Goal: Complete application form

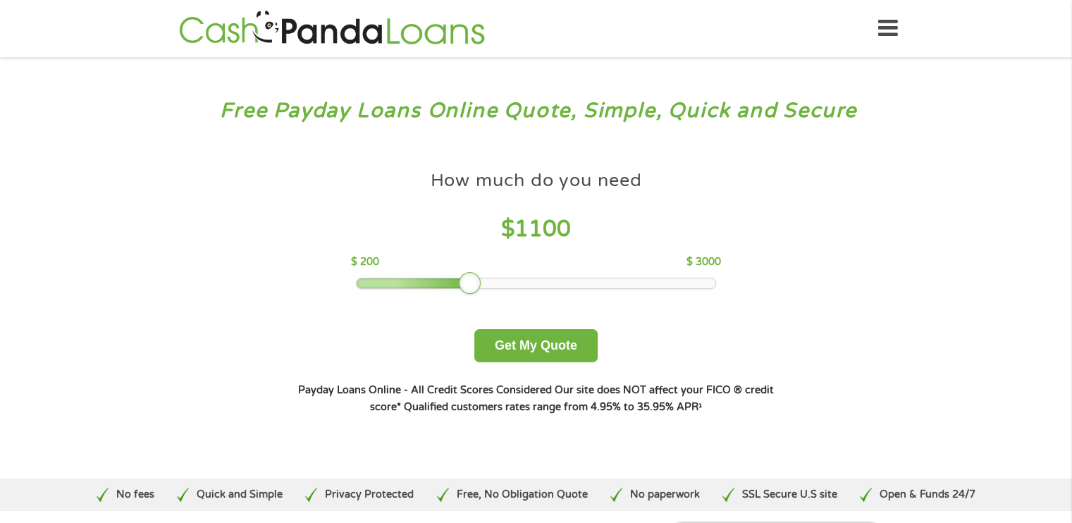
drag, startPoint x: 455, startPoint y: 280, endPoint x: 478, endPoint y: 280, distance: 23.3
click at [478, 280] on div at bounding box center [470, 283] width 23 height 23
click at [485, 280] on div at bounding box center [483, 283] width 23 height 23
click at [517, 340] on button "Get My Quote" at bounding box center [535, 345] width 123 height 33
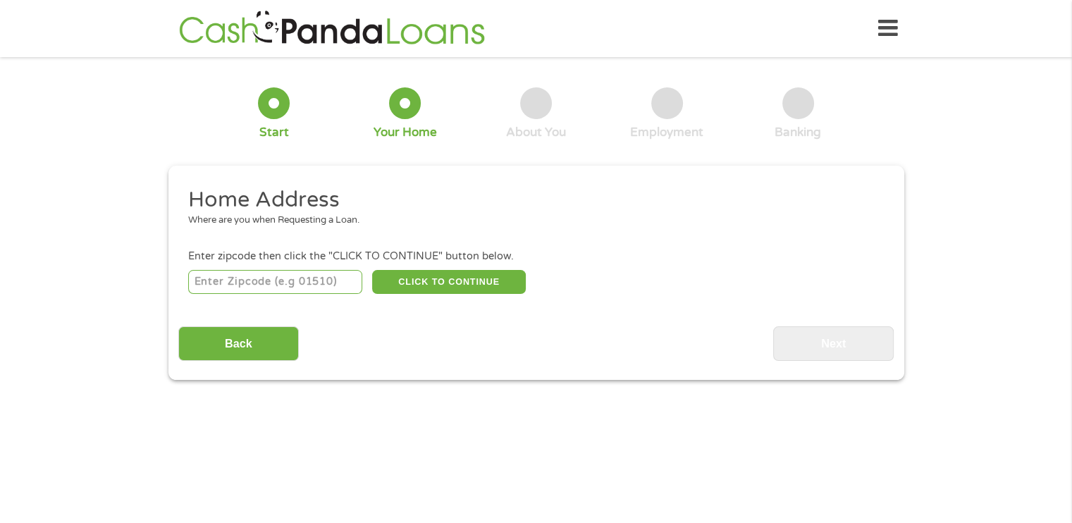
click at [319, 283] on input "number" at bounding box center [275, 282] width 174 height 24
type input "17019"
select select "[US_STATE]"
click at [431, 283] on button "CLICK TO CONTINUE" at bounding box center [449, 282] width 154 height 24
type input "17019"
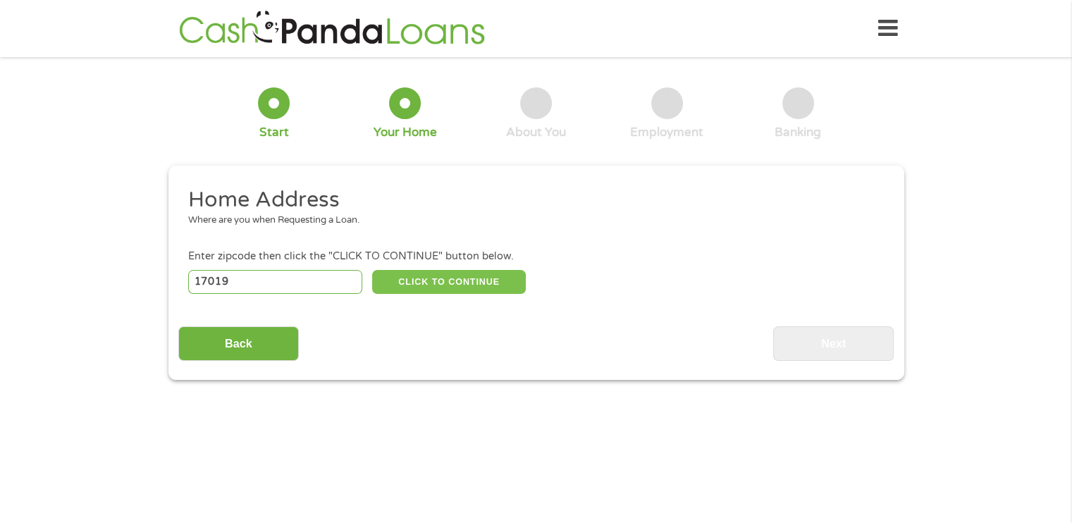
type input "[GEOGRAPHIC_DATA]"
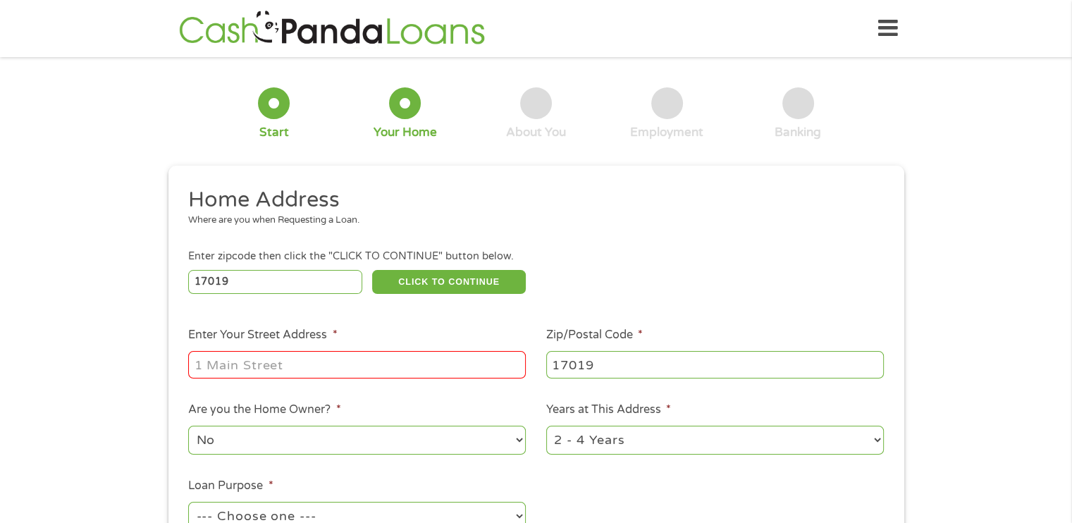
click at [402, 369] on input "Enter Your Street Address *" at bounding box center [357, 364] width 338 height 27
type input "[STREET_ADDRESS][PERSON_NAME]"
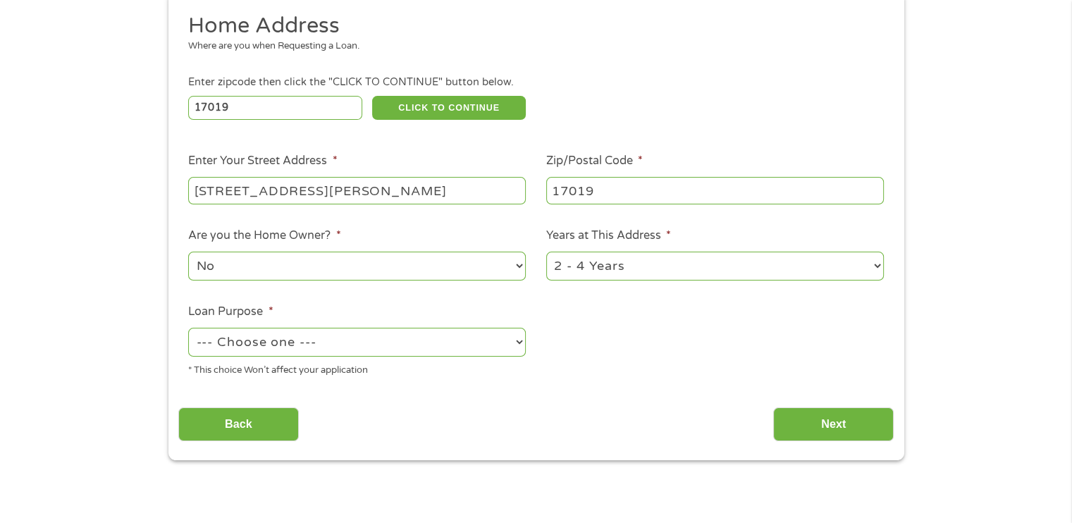
scroll to position [191, 0]
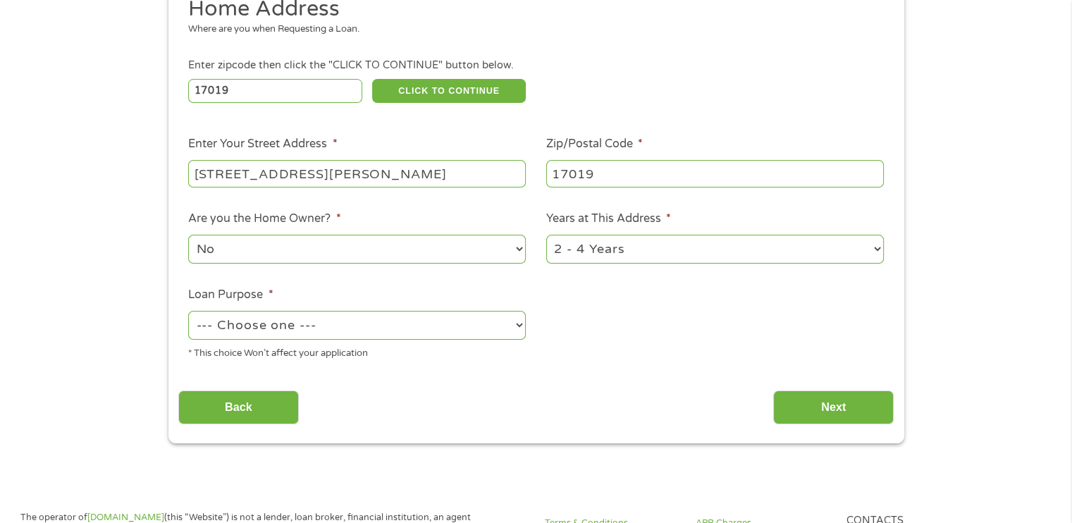
click at [476, 333] on select "--- Choose one --- Pay Bills Debt Consolidation Home Improvement Major Purchase…" at bounding box center [357, 325] width 338 height 29
select select "shorttermcash"
click at [188, 312] on select "--- Choose one --- Pay Bills Debt Consolidation Home Improvement Major Purchase…" at bounding box center [357, 325] width 338 height 29
click at [412, 91] on button "CLICK TO CONTINUE" at bounding box center [449, 91] width 154 height 24
click at [813, 410] on input "Next" at bounding box center [833, 408] width 121 height 35
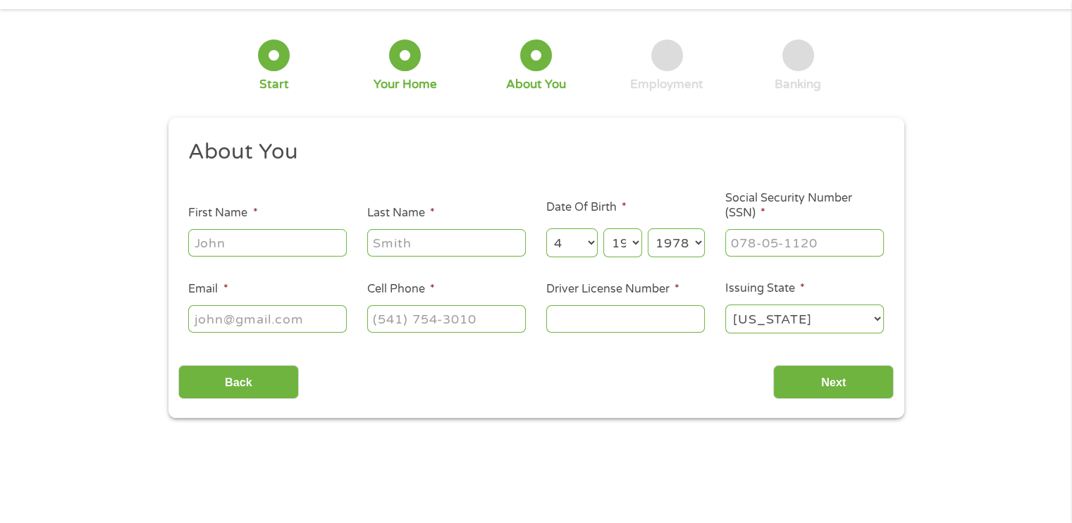
scroll to position [0, 0]
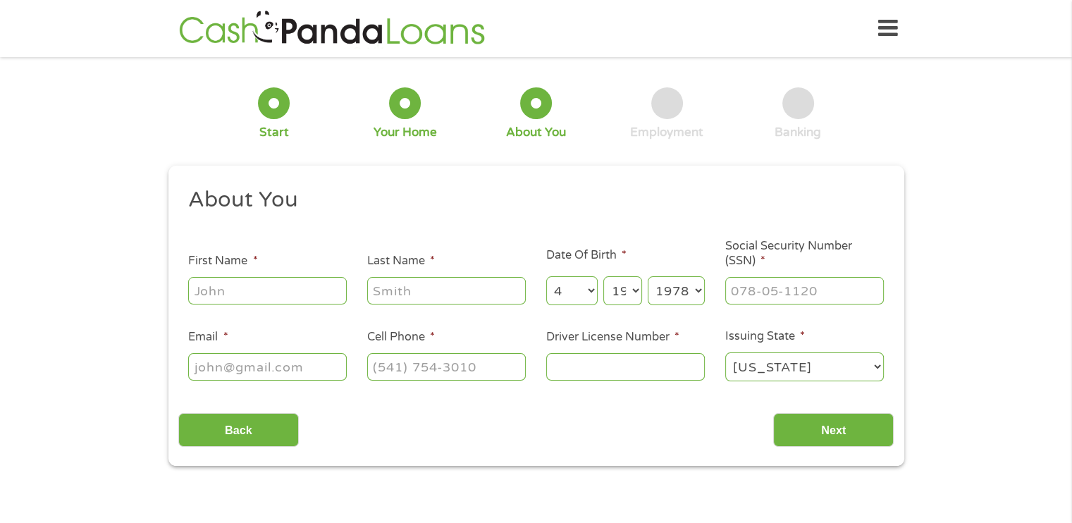
click at [468, 294] on input "Last Name *" at bounding box center [446, 290] width 159 height 27
type input "[PERSON_NAME]"
type input "[EMAIL_ADDRESS][DOMAIN_NAME]"
click at [474, 373] on input "(___) ___-____" at bounding box center [446, 366] width 159 height 27
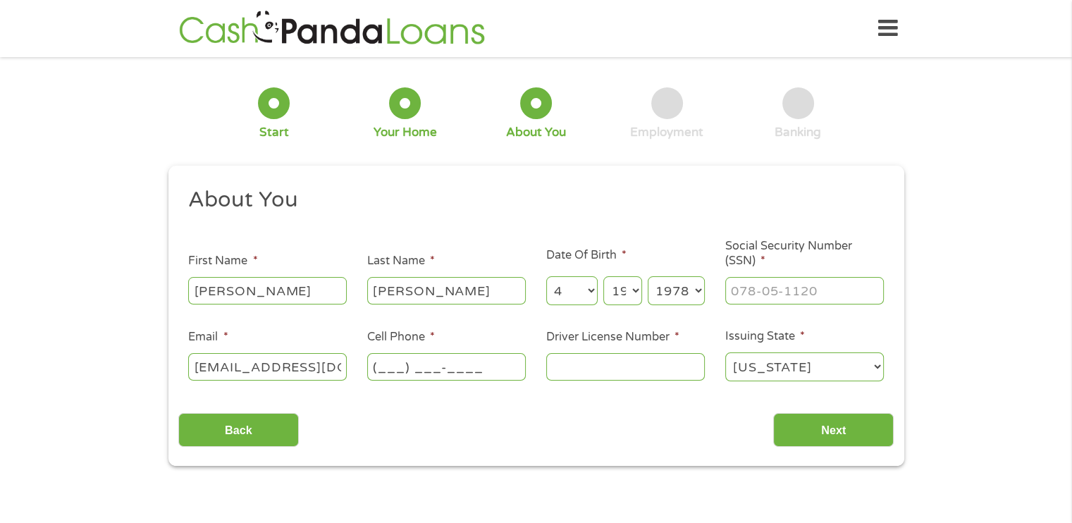
type input "7178081636"
select select "10"
type input "[PHONE_NUMBER]"
click at [593, 364] on input "Driver License Number *" at bounding box center [625, 366] width 159 height 27
click at [856, 482] on section "1 Start 2 Your Home 3 About You 4 Employment 5 Banking 6 This field is hidden w…" at bounding box center [536, 281] width 1072 height 429
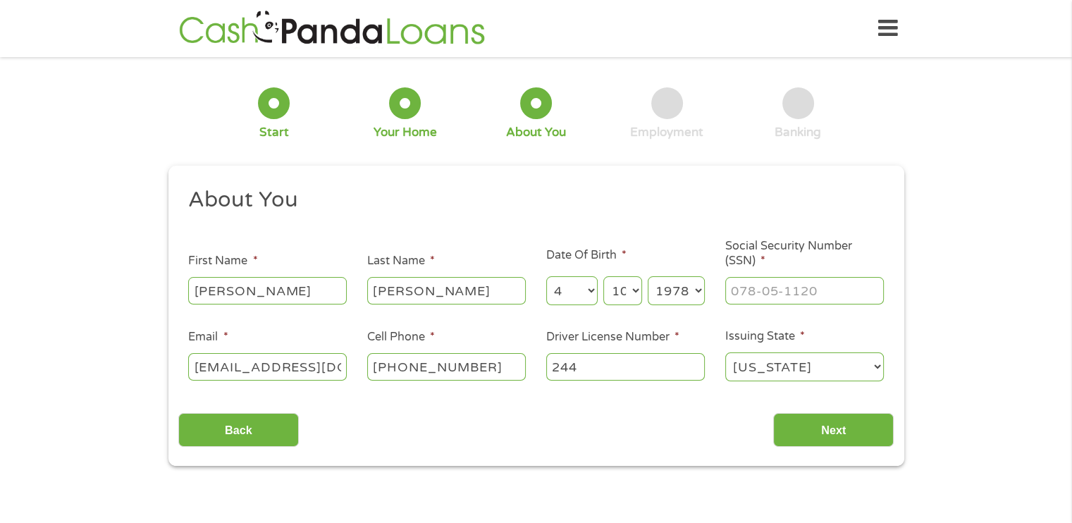
click at [856, 482] on section "1 Start 2 Your Home 3 About You 4 Employment 5 Banking 6 This field is hidden w…" at bounding box center [536, 281] width 1072 height 429
click at [618, 363] on input "244" at bounding box center [625, 366] width 159 height 27
type input "24486928"
click at [810, 427] on input "Next" at bounding box center [833, 430] width 121 height 35
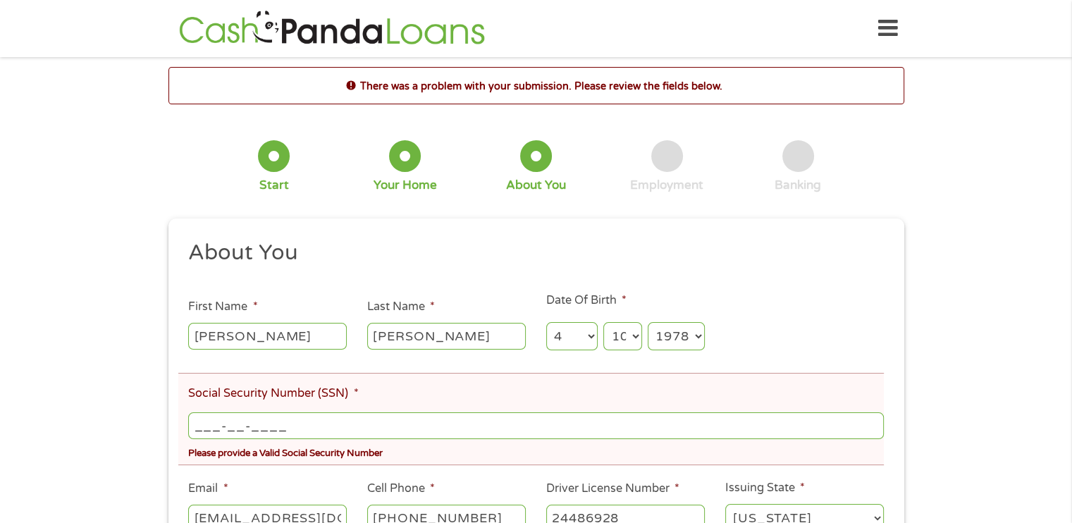
click at [726, 432] on input "___-__-____" at bounding box center [535, 425] width 695 height 27
type input "204-60-8386"
click at [750, 314] on ul "About You This field is hidden when viewing the form Title * --- Choose one ---…" at bounding box center [536, 392] width 716 height 307
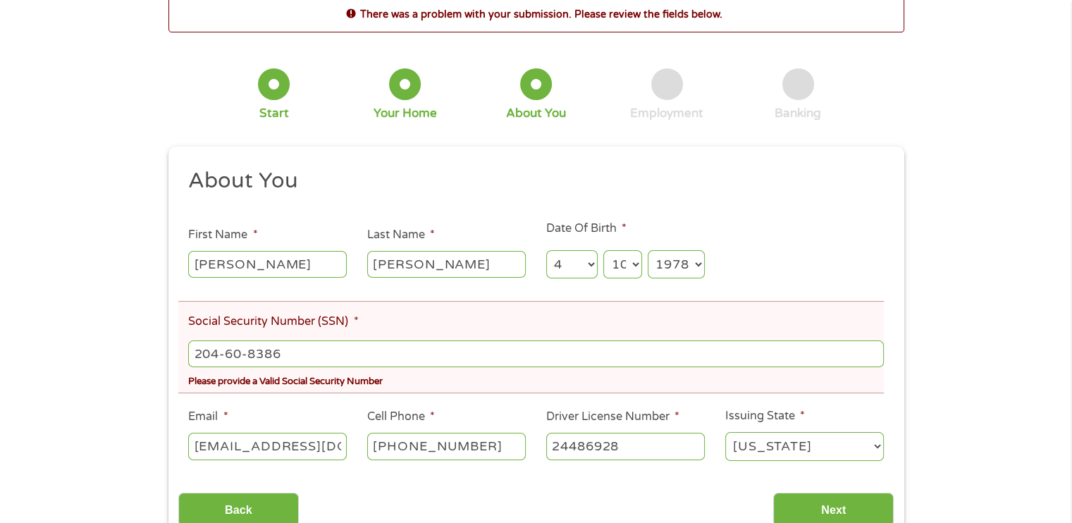
scroll to position [71, 0]
click at [209, 446] on input "[EMAIL_ADDRESS][DOMAIN_NAME]" at bounding box center [267, 447] width 159 height 27
click at [212, 446] on input "[EMAIL_ADDRESS][DOMAIN_NAME]" at bounding box center [267, 447] width 159 height 27
click at [214, 459] on input "[EMAIL_ADDRESS][DOMAIN_NAME]" at bounding box center [267, 447] width 159 height 27
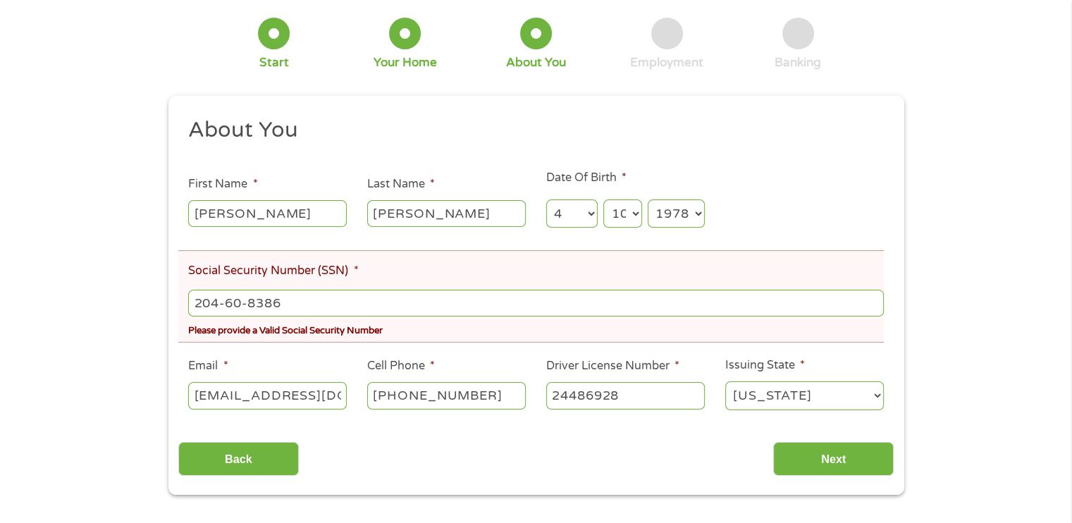
scroll to position [118, 0]
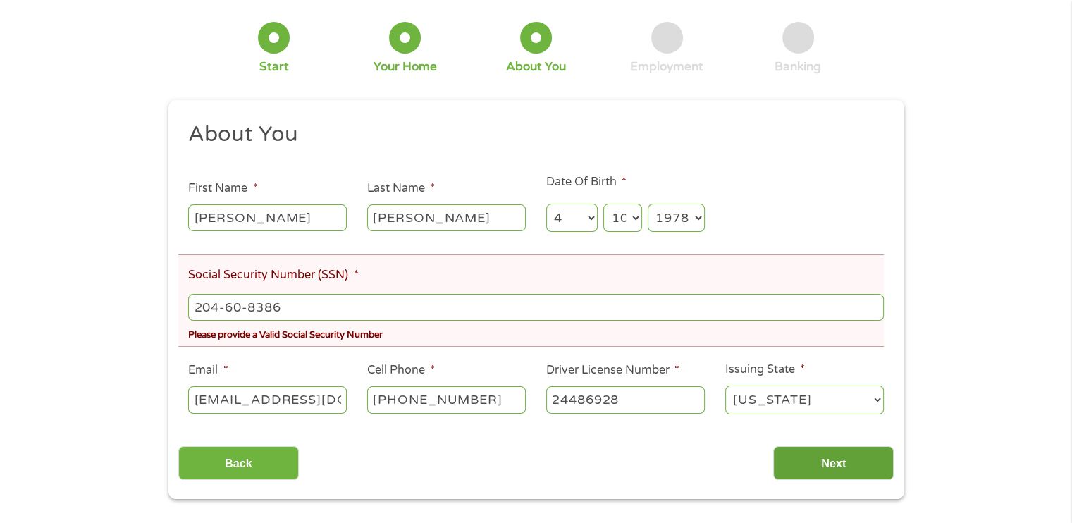
type input "[EMAIL_ADDRESS][DOMAIN_NAME]"
click at [833, 458] on input "Next" at bounding box center [833, 463] width 121 height 35
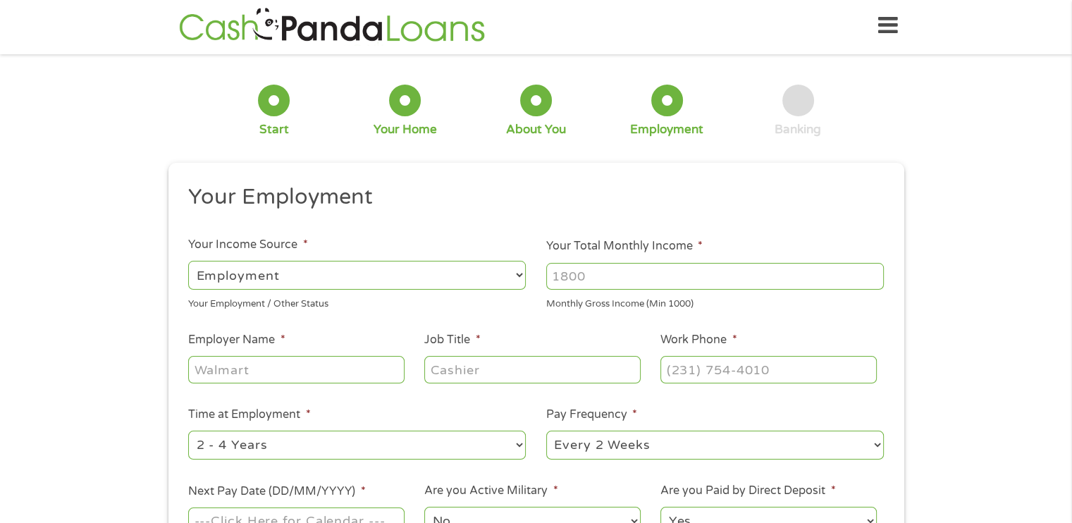
scroll to position [0, 0]
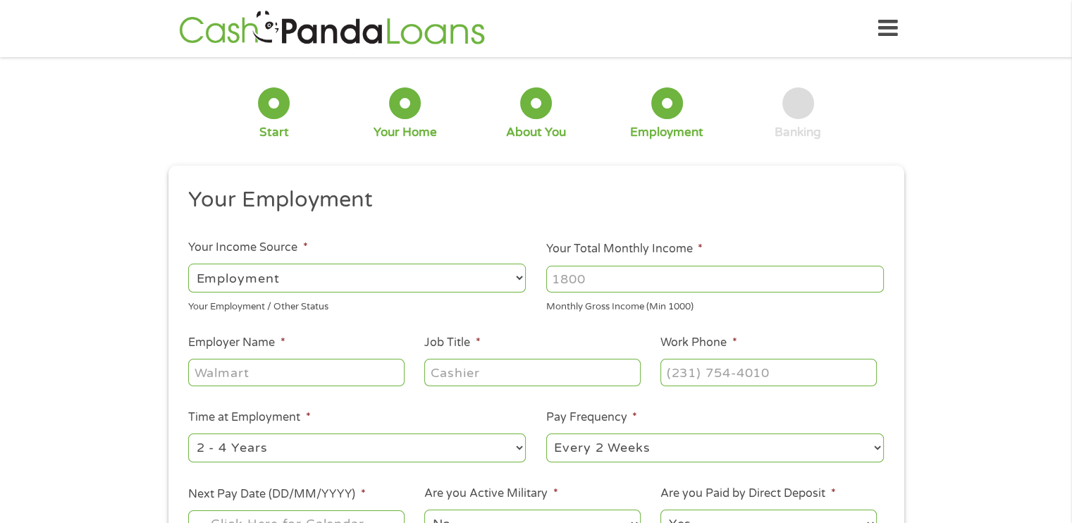
click at [200, 376] on input "Employer Name *" at bounding box center [296, 372] width 216 height 27
click at [626, 276] on input "Your Total Monthly Income *" at bounding box center [715, 279] width 338 height 27
type input "2600"
click at [277, 373] on input "Employer Name *" at bounding box center [296, 372] width 216 height 27
type input "ssdi"
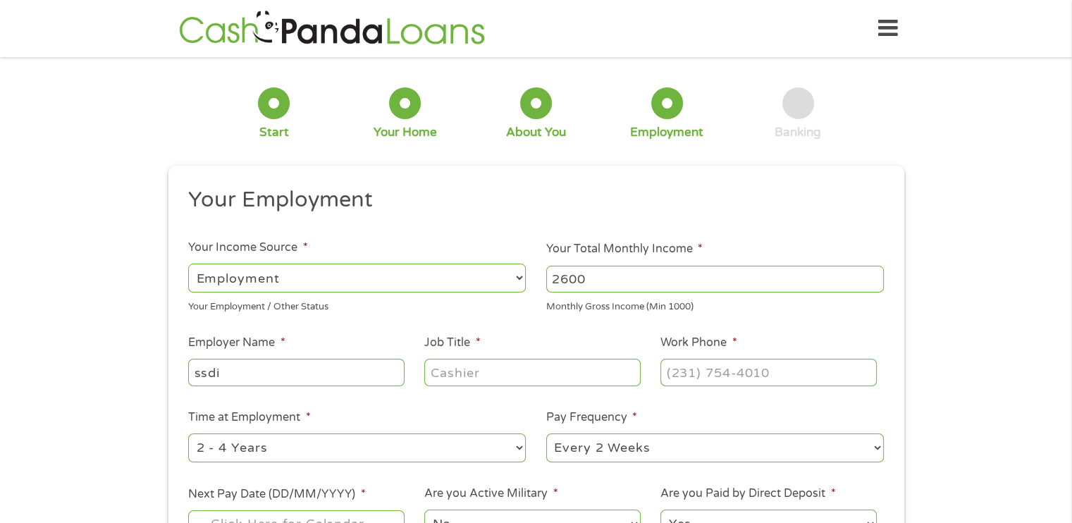
click at [471, 363] on input "Job Title *" at bounding box center [532, 372] width 216 height 27
click at [446, 384] on input "Job Title *" at bounding box center [532, 372] width 216 height 27
type input "disabled"
click at [725, 376] on input "(___) ___-____" at bounding box center [769, 372] width 216 height 27
type input "[PHONE_NUMBER]"
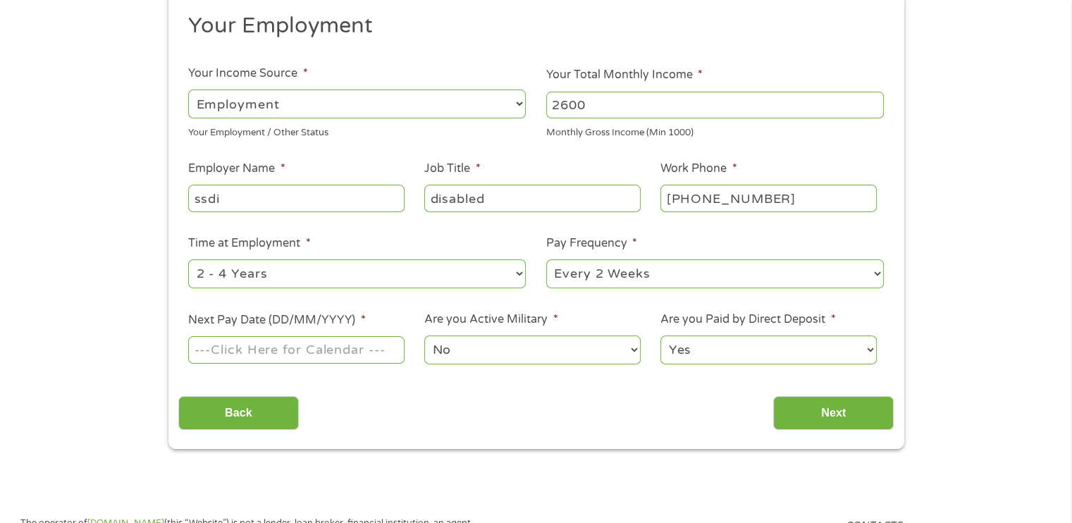
scroll to position [175, 0]
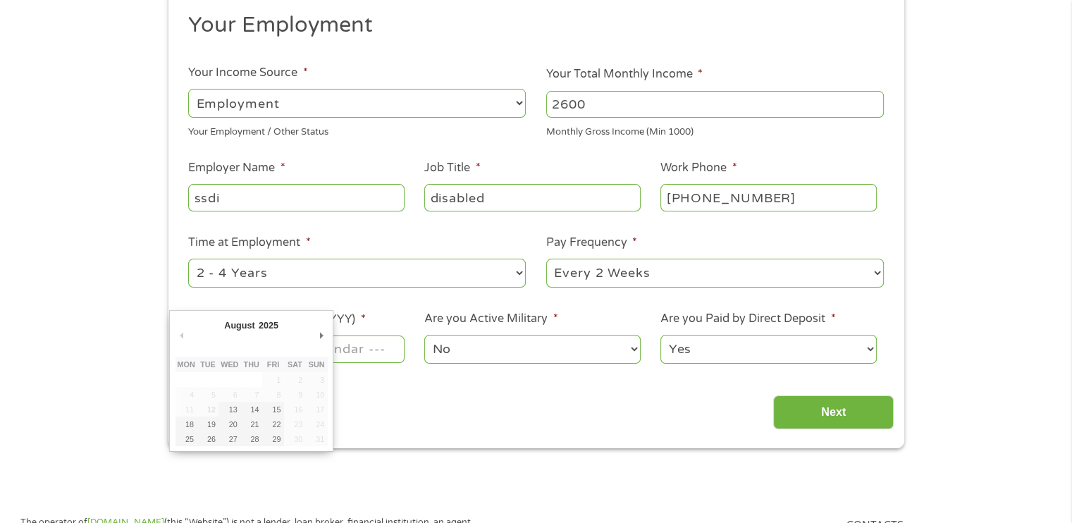
click at [346, 339] on input "Next Pay Date (DD/MM/YYYY) *" at bounding box center [296, 349] width 216 height 27
type input "[DATE]"
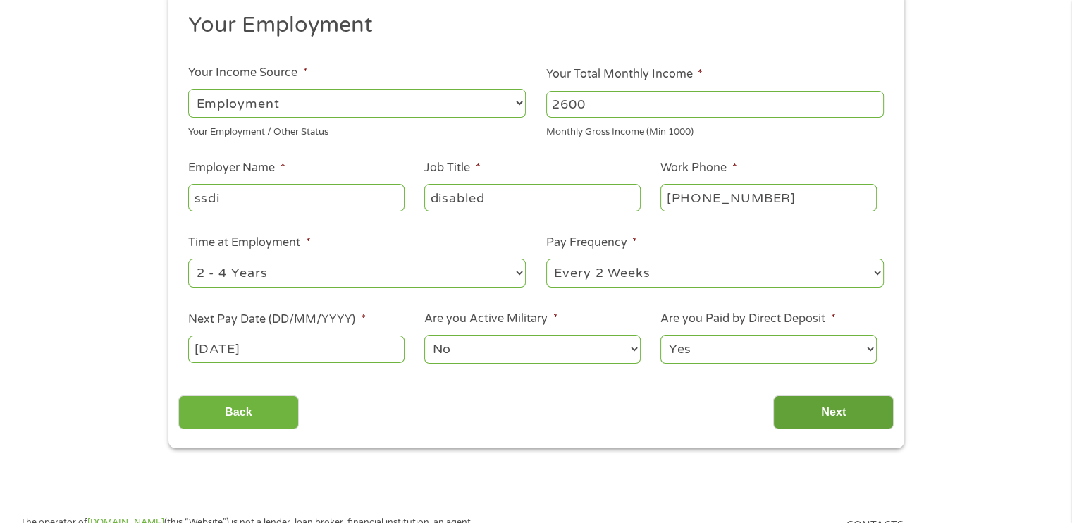
click at [798, 415] on input "Next" at bounding box center [833, 413] width 121 height 35
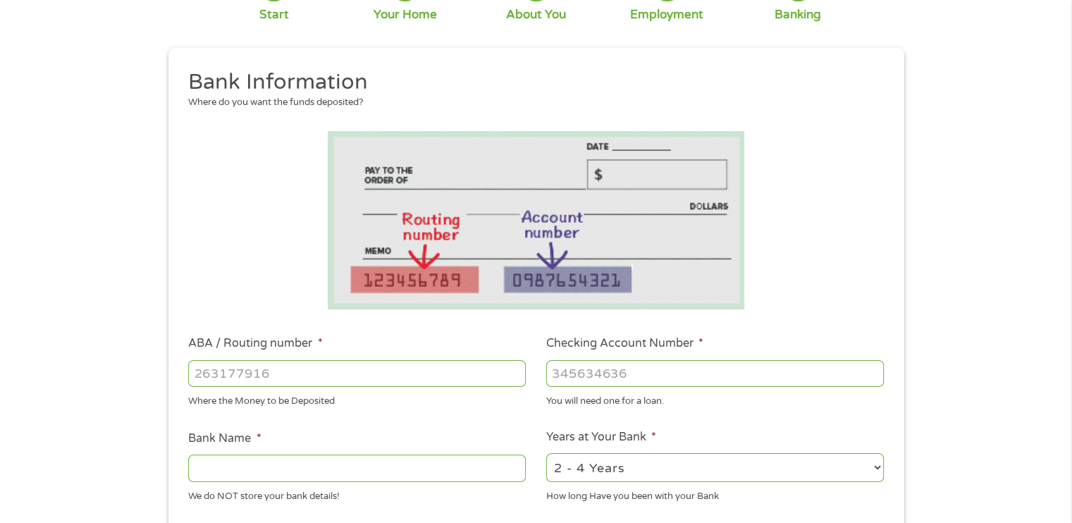
scroll to position [0, 0]
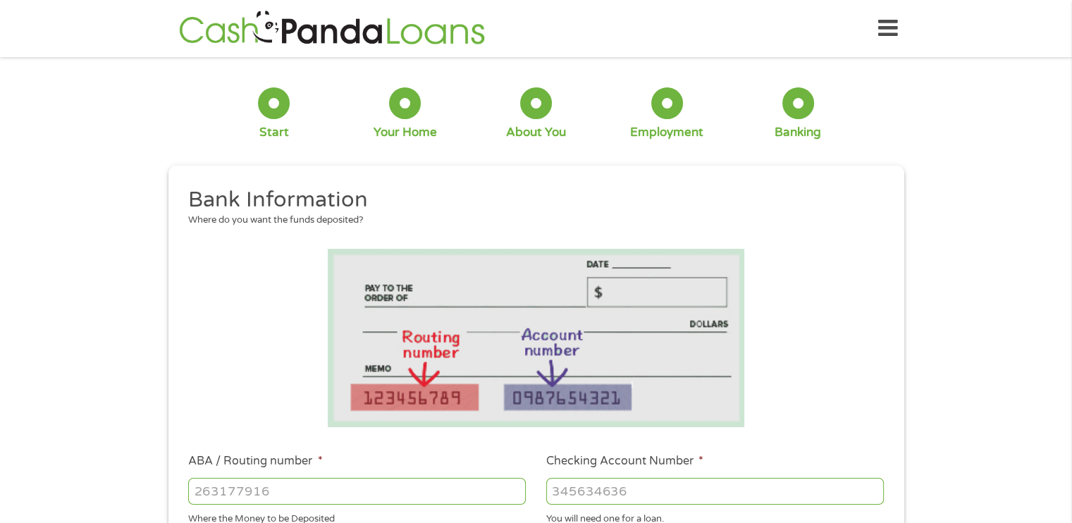
drag, startPoint x: 399, startPoint y: 486, endPoint x: 265, endPoint y: 489, distance: 134.0
click at [265, 489] on input "ABA / Routing number *" at bounding box center [357, 491] width 338 height 27
type input "031101279"
type input "THE BANCORP BANK"
type input "031101279"
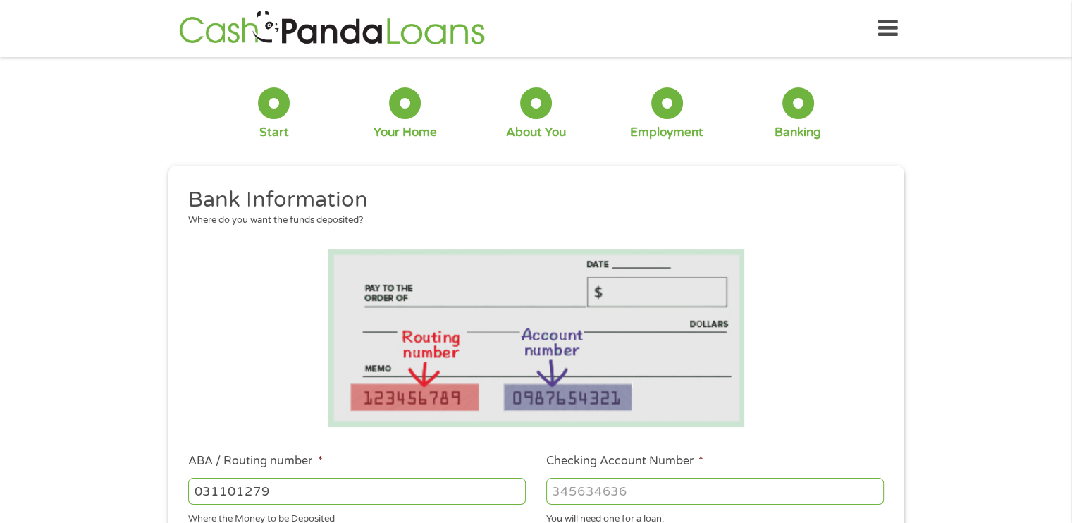
click at [593, 489] on input "Checking Account Number *" at bounding box center [715, 491] width 338 height 27
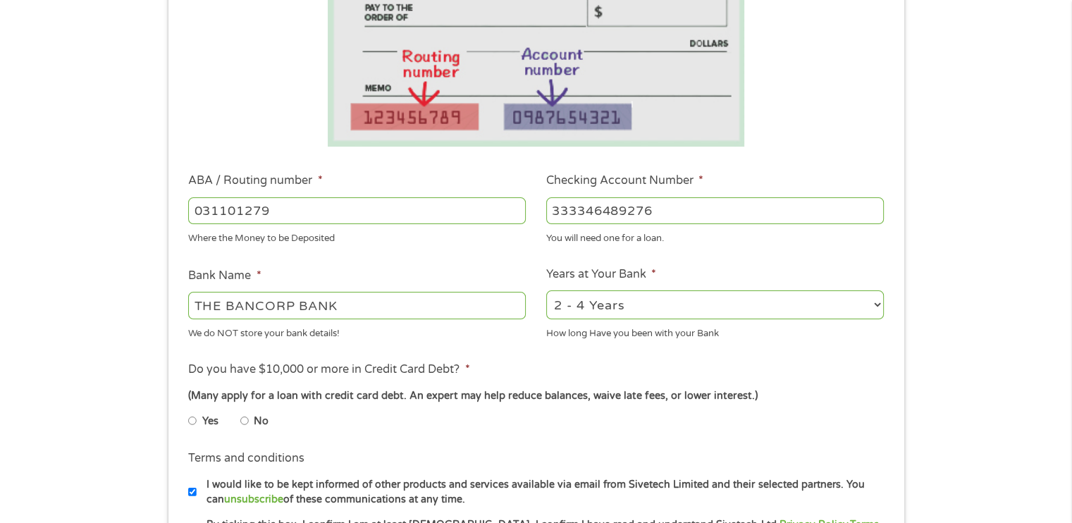
scroll to position [281, 0]
type input "333346489276"
click at [244, 426] on input "No" at bounding box center [244, 420] width 8 height 23
radio input "true"
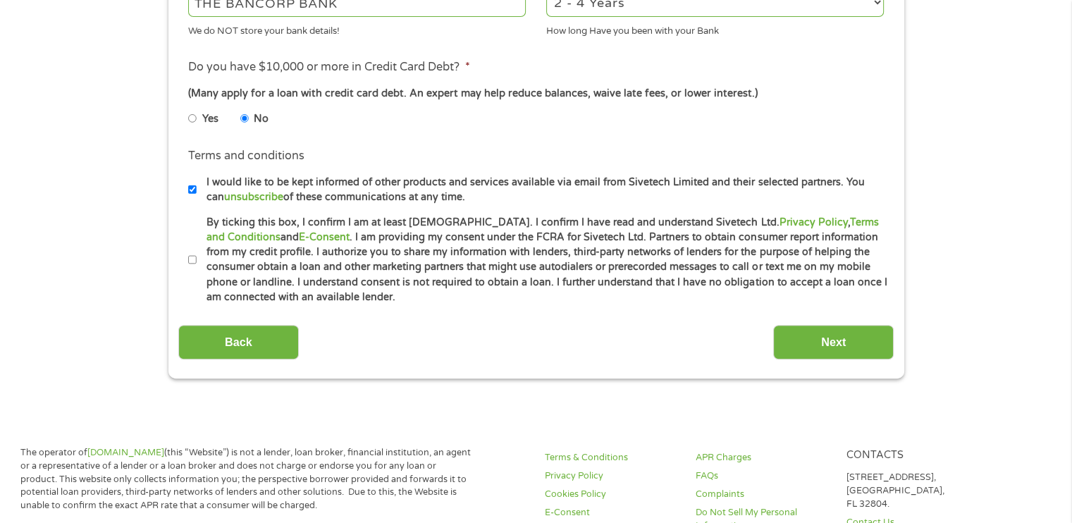
scroll to position [587, 0]
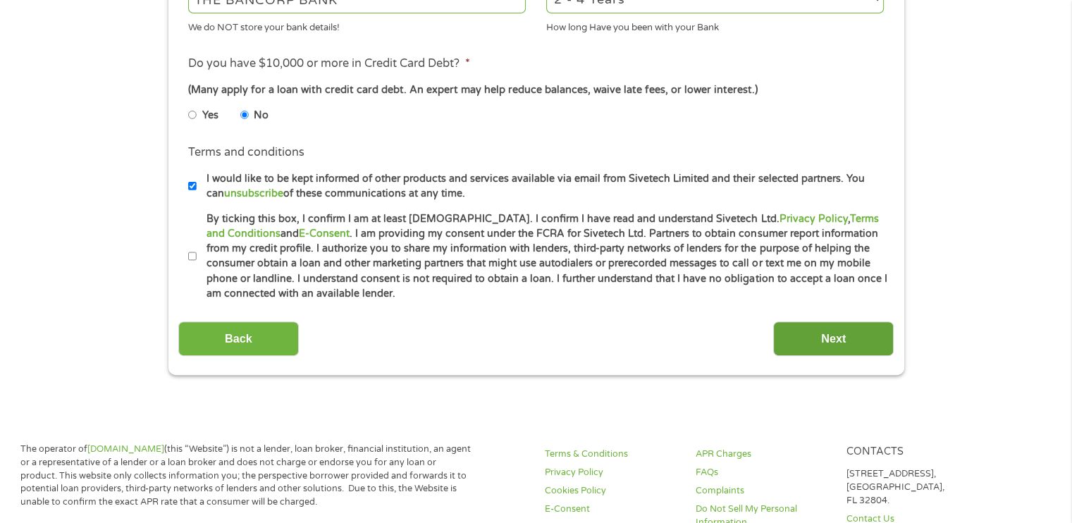
click at [855, 328] on input "Next" at bounding box center [833, 338] width 121 height 35
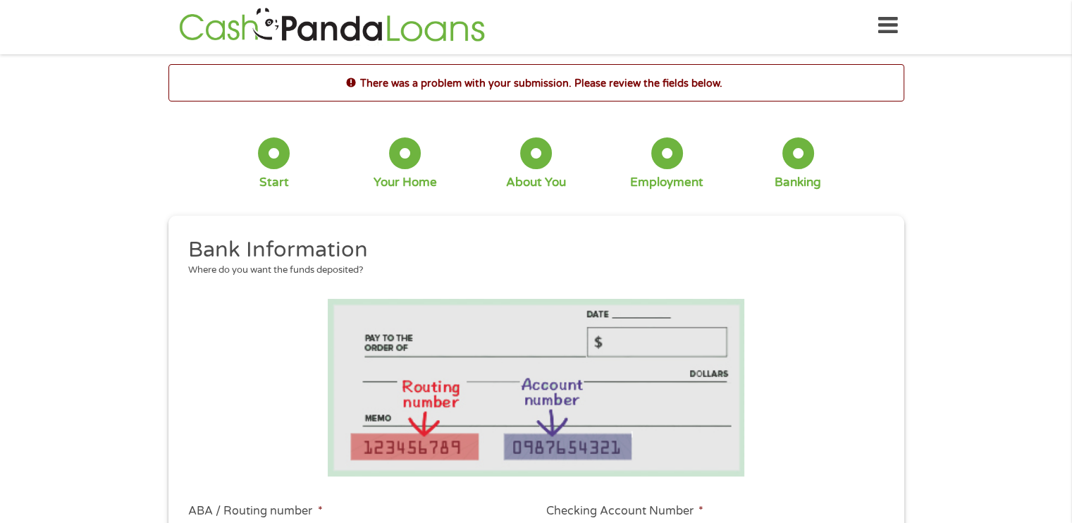
scroll to position [0, 0]
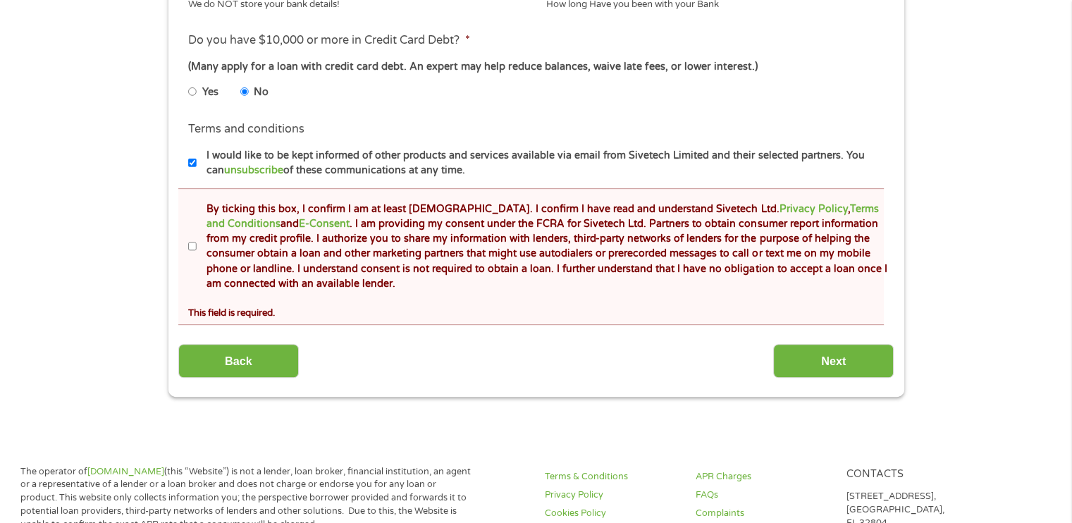
scroll to position [663, 0]
click at [193, 240] on input "By ticking this box, I confirm I am at least [DEMOGRAPHIC_DATA]. I confirm I ha…" at bounding box center [192, 246] width 8 height 23
checkbox input "true"
click at [808, 353] on input "Next" at bounding box center [833, 360] width 121 height 35
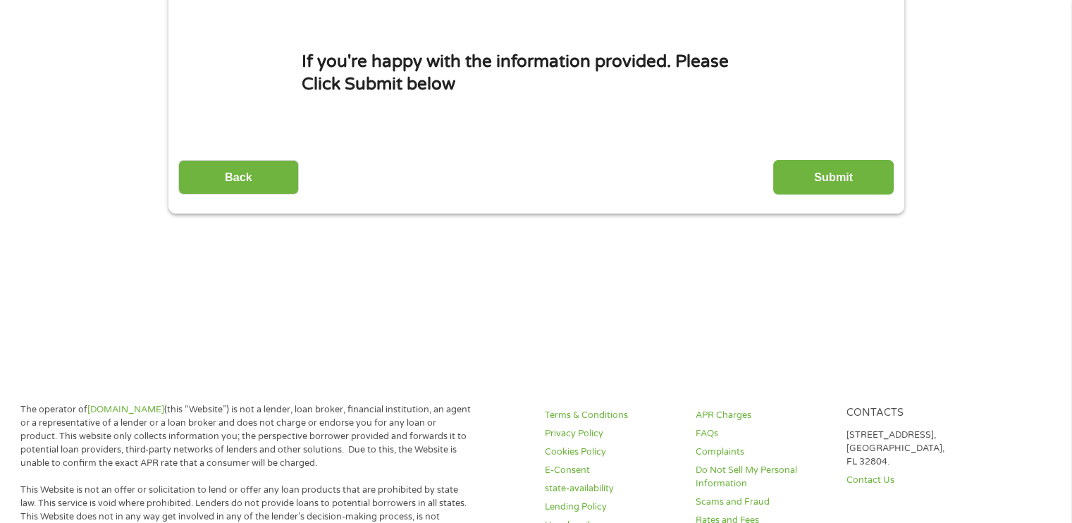
scroll to position [0, 0]
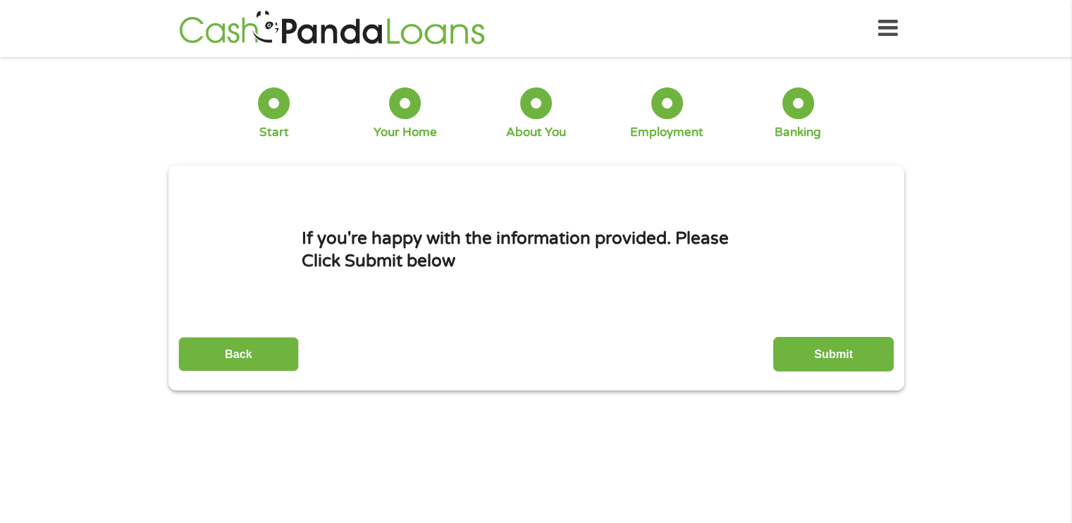
click at [808, 353] on input "Submit" at bounding box center [833, 354] width 121 height 35
